Goal: Task Accomplishment & Management: Manage account settings

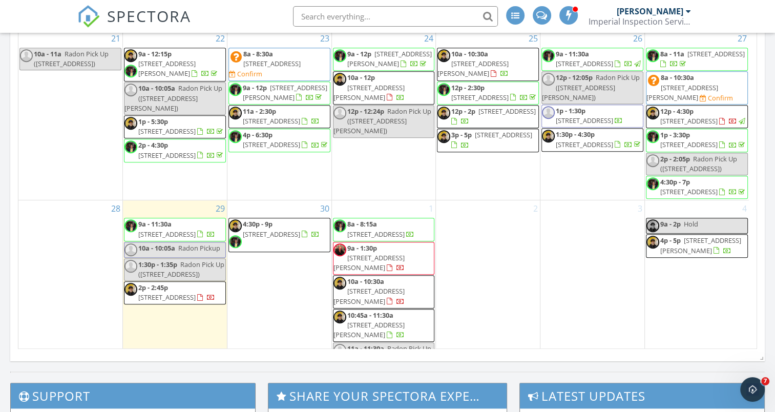
scroll to position [580, 0]
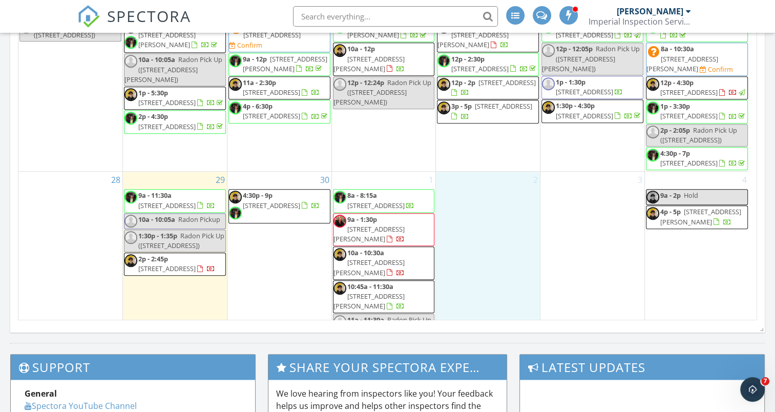
click at [532, 246] on div "2" at bounding box center [488, 267] width 104 height 190
click at [388, 224] on span "141 Gun Hill St, Milton 02186" at bounding box center [368, 233] width 71 height 19
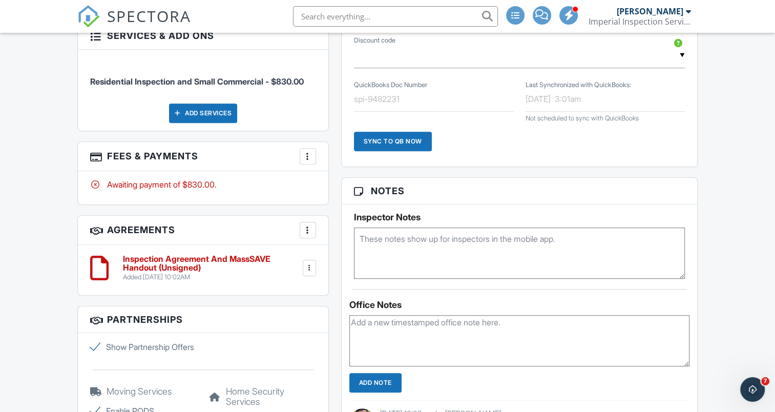
scroll to position [572, 0]
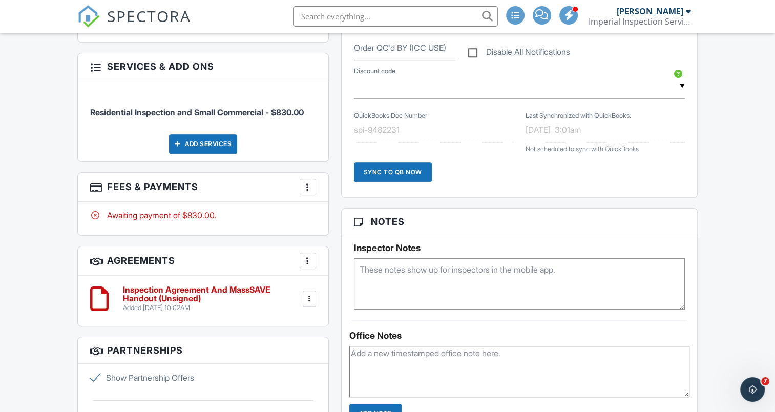
click at [305, 183] on div at bounding box center [308, 187] width 10 height 10
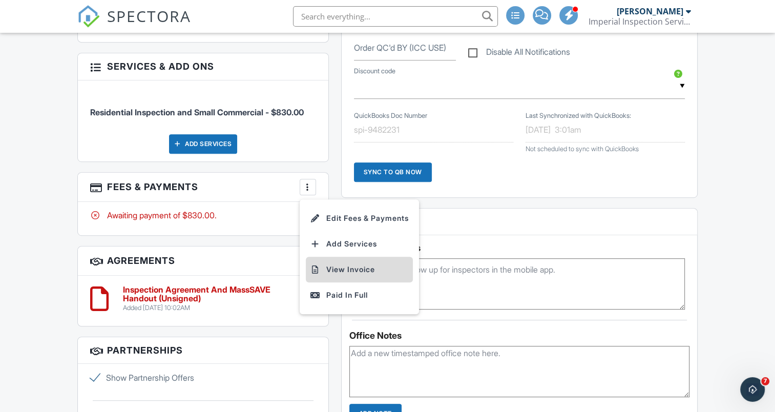
click at [342, 265] on li "View Invoice" at bounding box center [359, 270] width 107 height 26
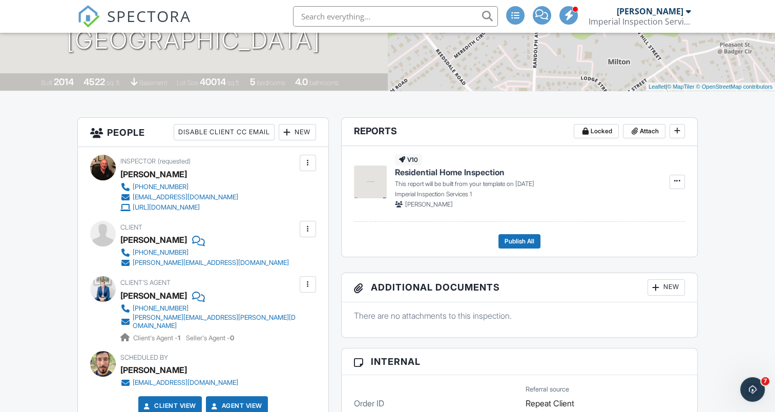
scroll to position [0, 0]
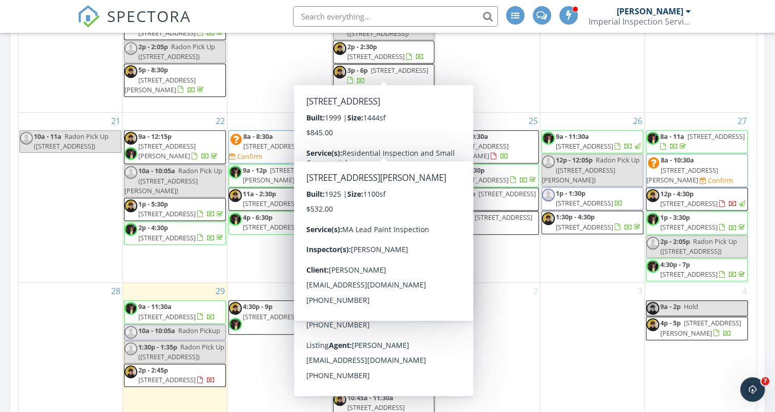
scroll to position [562, 0]
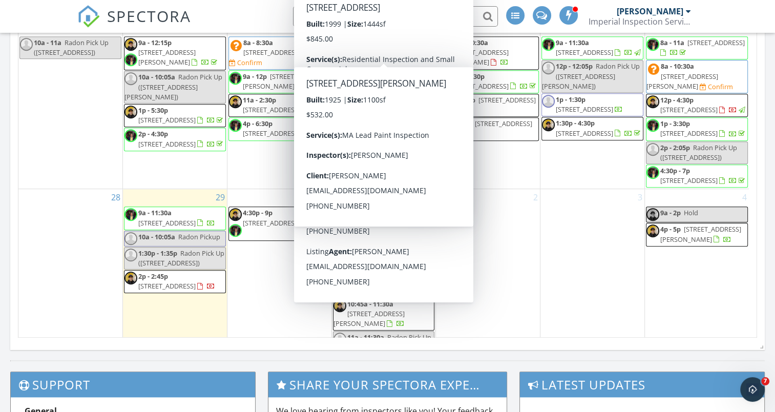
click at [575, 272] on div "3" at bounding box center [592, 284] width 104 height 190
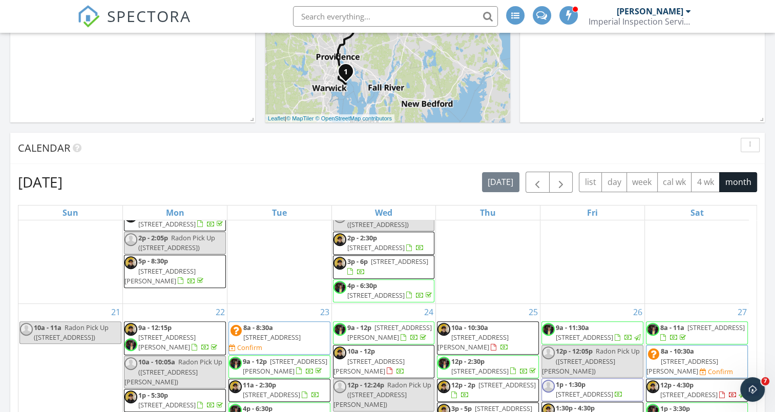
scroll to position [277, 0]
click at [569, 180] on button "button" at bounding box center [561, 182] width 24 height 21
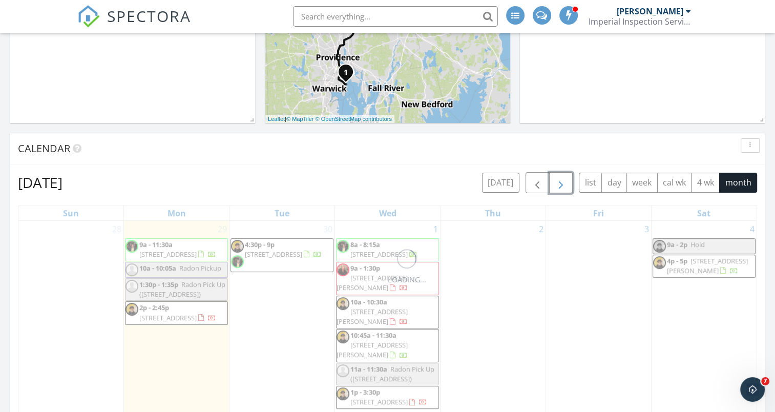
scroll to position [0, 0]
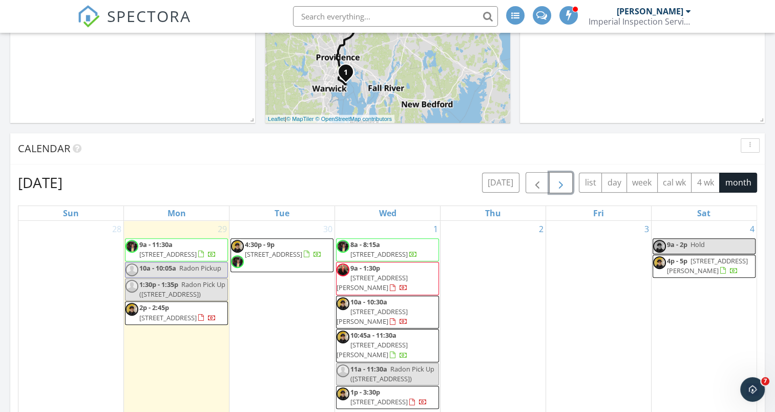
click at [561, 182] on span "button" at bounding box center [561, 183] width 12 height 12
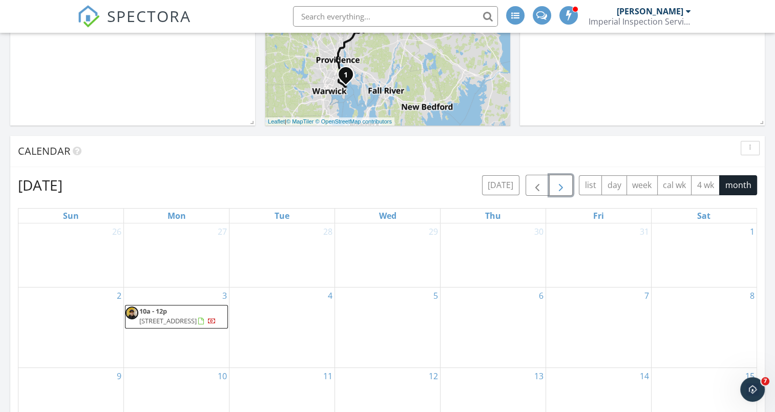
scroll to position [273, 0]
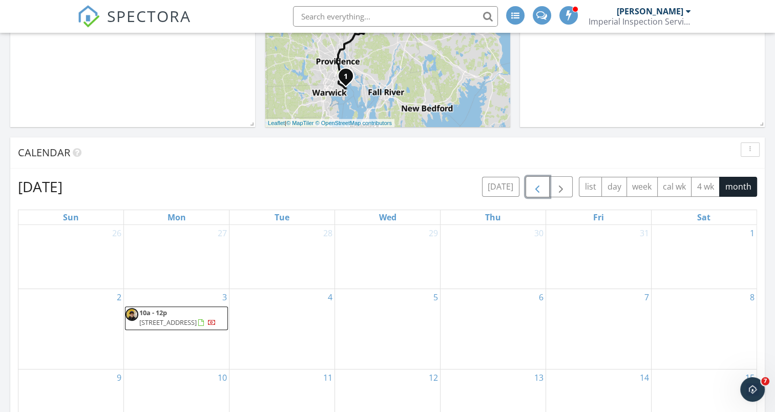
click at [537, 193] on span "button" at bounding box center [537, 187] width 12 height 12
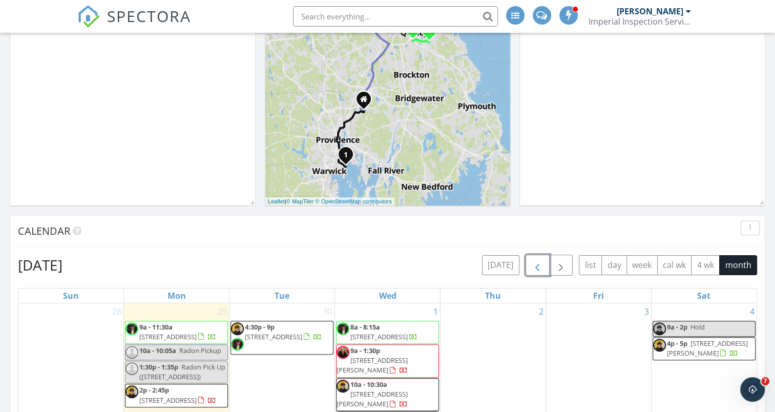
scroll to position [195, 0]
click at [540, 261] on span "button" at bounding box center [537, 265] width 12 height 12
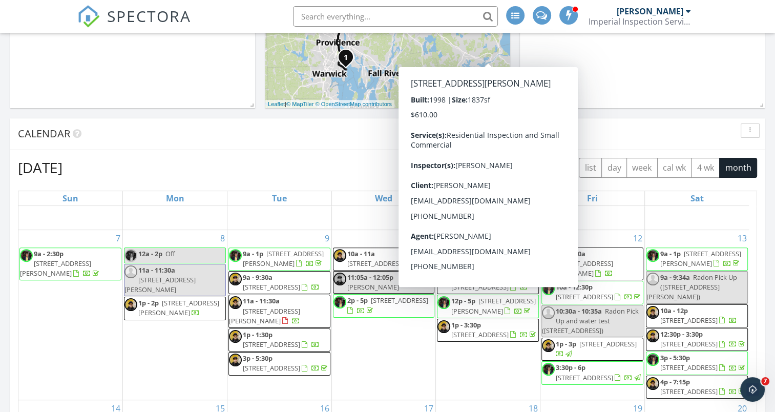
scroll to position [173, 0]
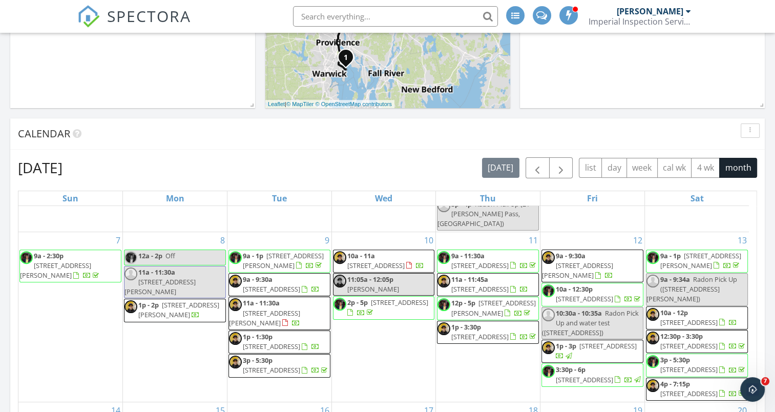
click at [576, 8] on div at bounding box center [575, 9] width 6 height 6
